Goal: Information Seeking & Learning: Learn about a topic

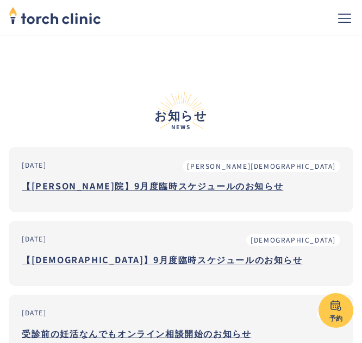
scroll to position [598, 0]
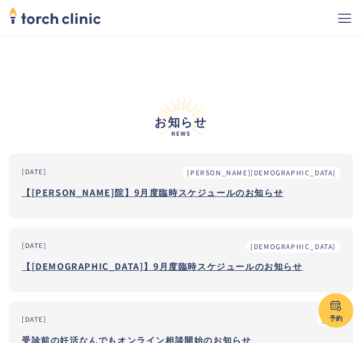
click at [128, 192] on h3 "【上野院】9月度臨時スケジュールのお知らせ" at bounding box center [181, 192] width 318 height 16
click at [138, 267] on h3 "【恵比寿院】9月度臨時スケジュールのお知らせ" at bounding box center [181, 266] width 318 height 16
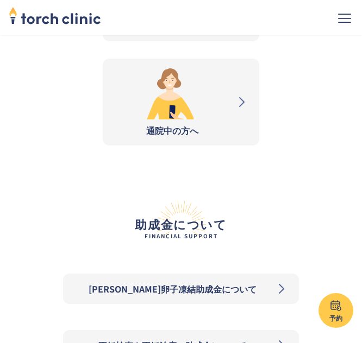
scroll to position [2173, 0]
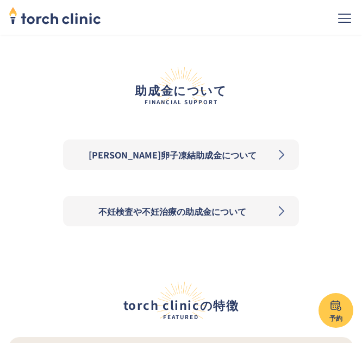
click at [150, 216] on div "不妊検査や不妊治療の助成金について" at bounding box center [172, 211] width 201 height 13
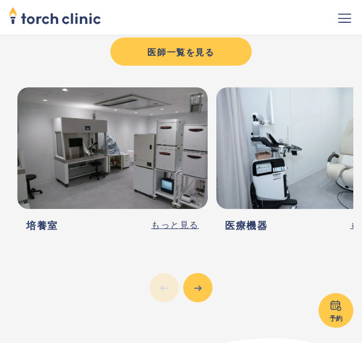
scroll to position [4237, 0]
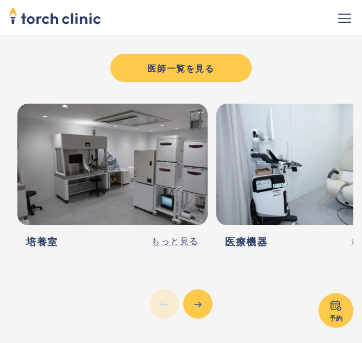
click at [223, 66] on div "医師一覧を見る" at bounding box center [181, 67] width 122 height 13
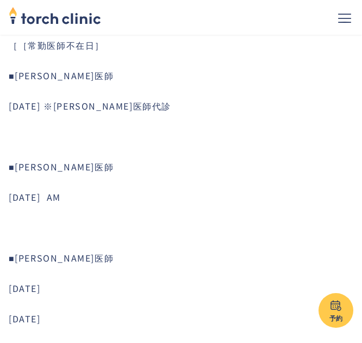
scroll to position [217, 0]
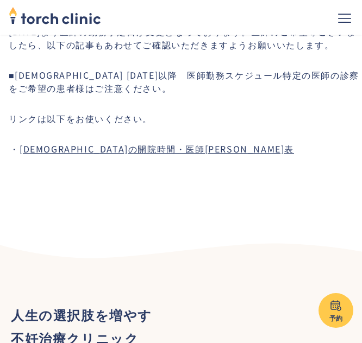
scroll to position [923, 0]
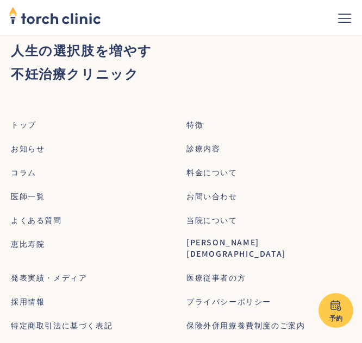
scroll to position [1249, 0]
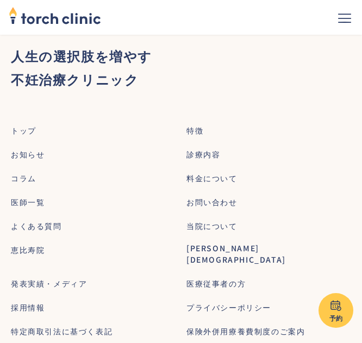
click at [216, 173] on div "料金について" at bounding box center [211, 178] width 51 height 11
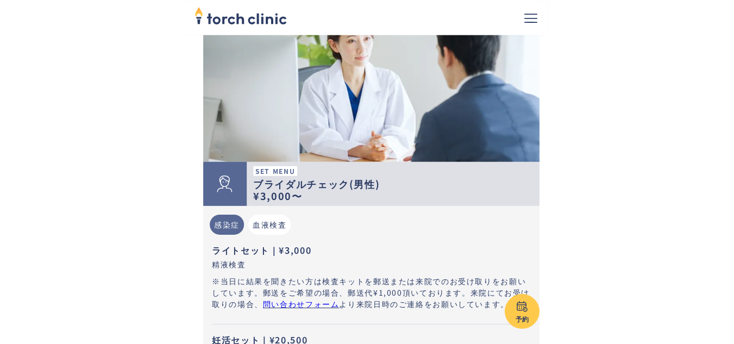
scroll to position [869, 0]
